Goal: Complete application form

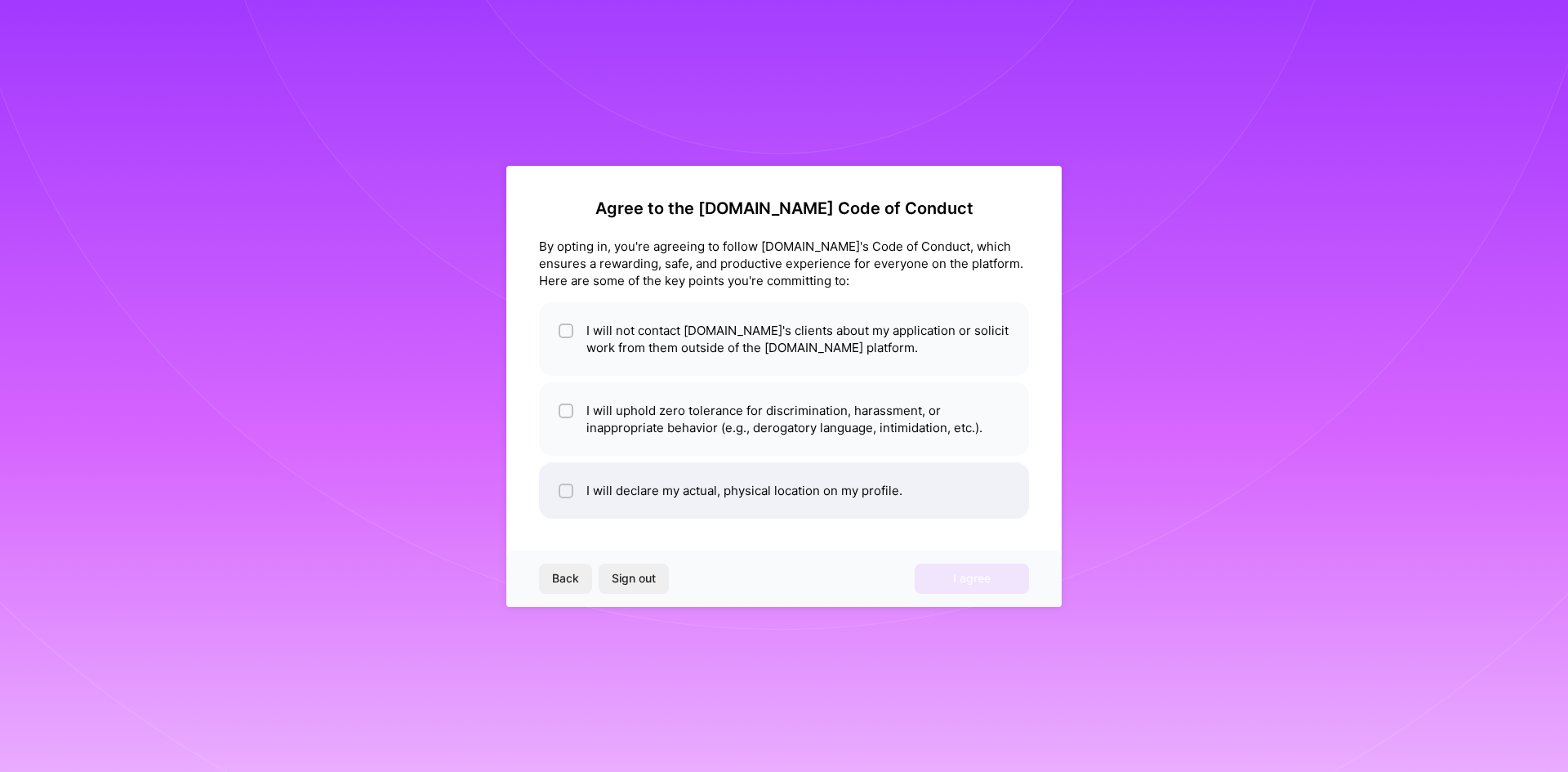
click at [649, 497] on li "I will declare my actual, physical location on my profile." at bounding box center [784, 490] width 490 height 56
checkbox input "true"
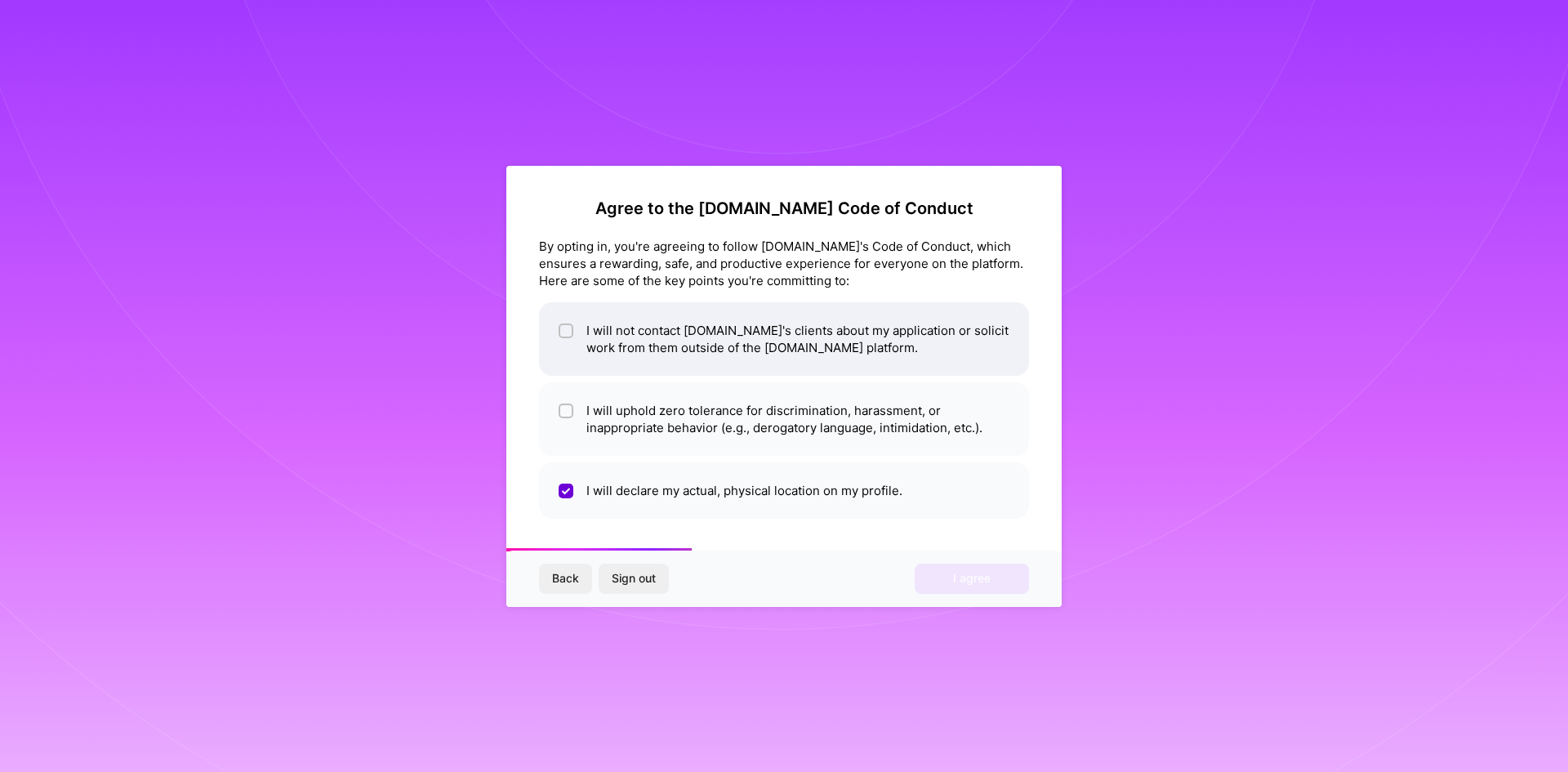
click at [575, 331] on li "I will not contact [DOMAIN_NAME]'s clients about my application or solicit work…" at bounding box center [784, 339] width 490 height 73
checkbox input "true"
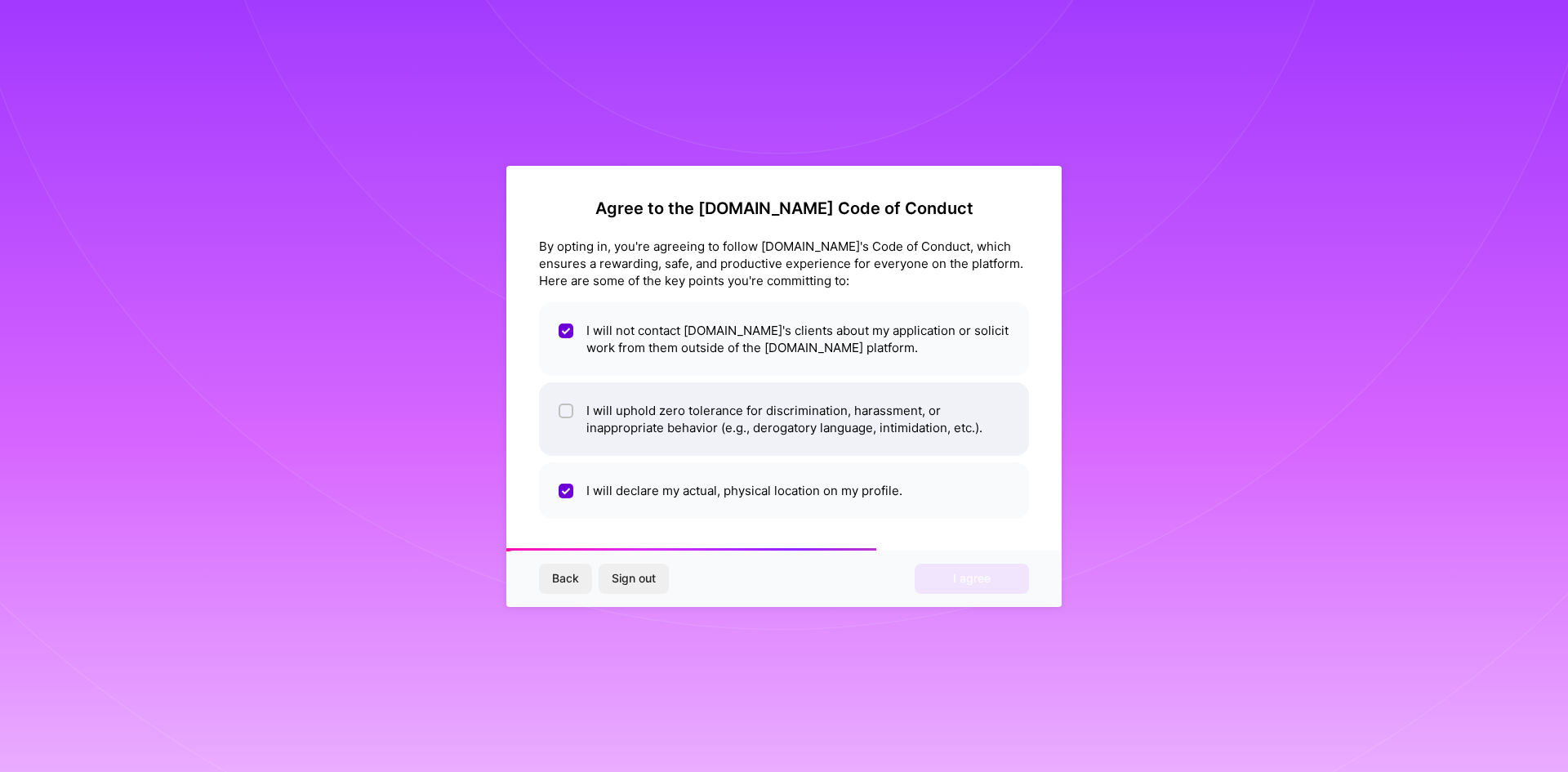
click at [575, 405] on li "I will uphold zero tolerance for discrimination, harassment, or inappropriate b…" at bounding box center [784, 419] width 490 height 73
checkbox input "true"
click at [963, 584] on span "I agree" at bounding box center [972, 578] width 38 height 16
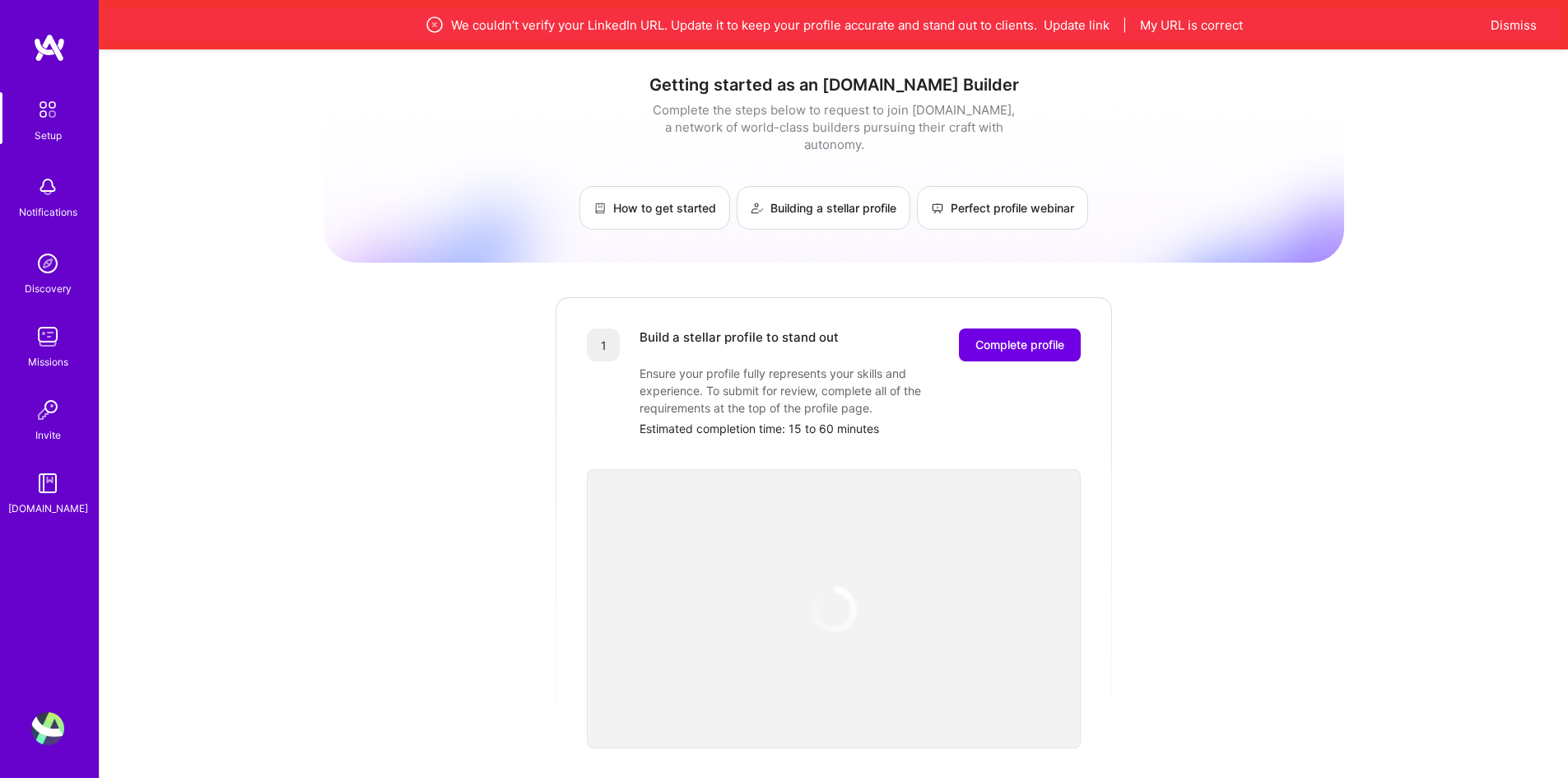
click at [1509, 35] on div "We couldn’t verify your LinkedIn URL. Update it to keep your profile accurate a…" at bounding box center [833, 25] width 1453 height 33
click at [1513, 26] on button "Dismiss" at bounding box center [1514, 25] width 46 height 17
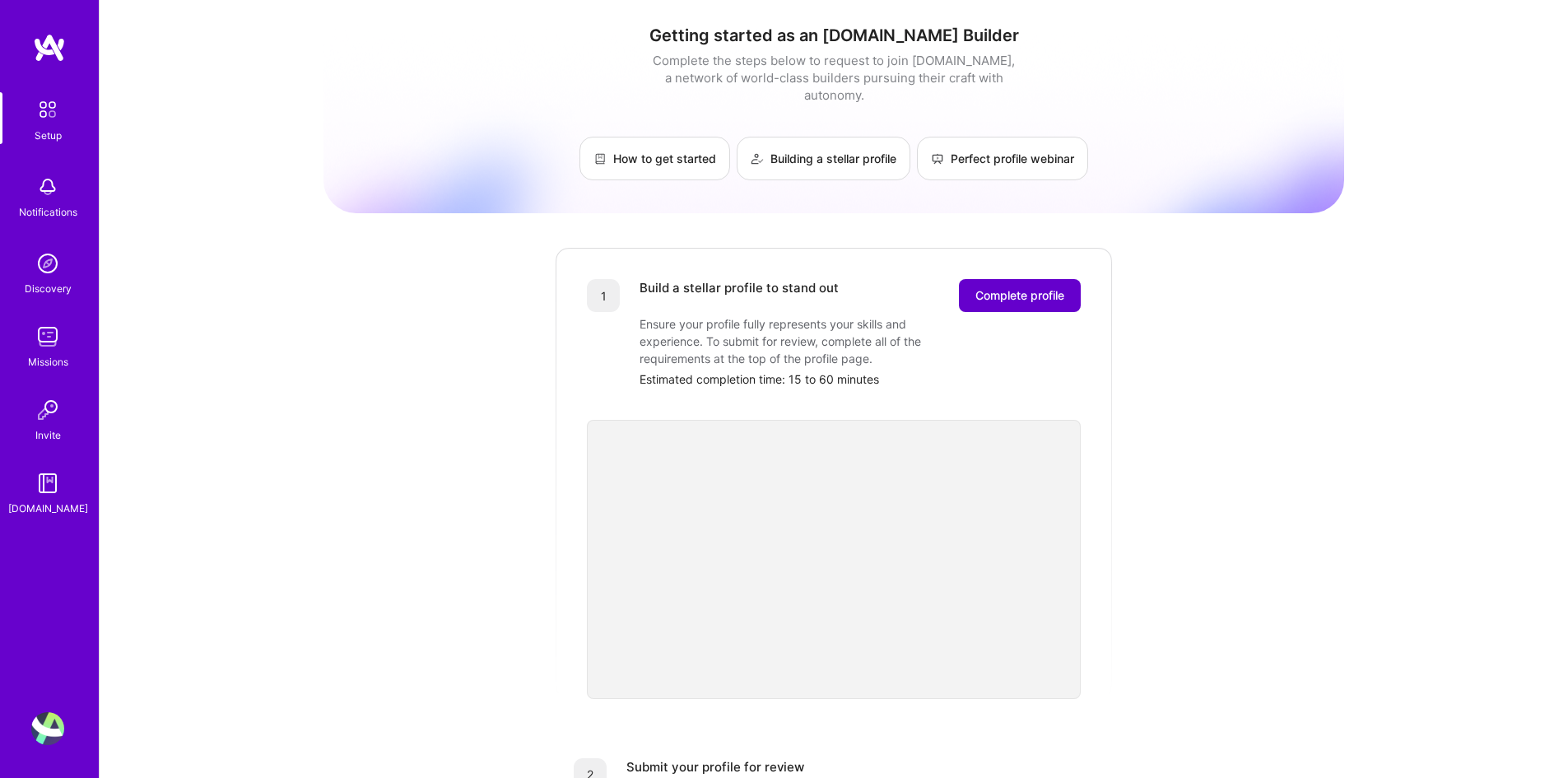
click at [1025, 287] on span "Complete profile" at bounding box center [1019, 295] width 89 height 16
